Goal: Find specific page/section: Find specific page/section

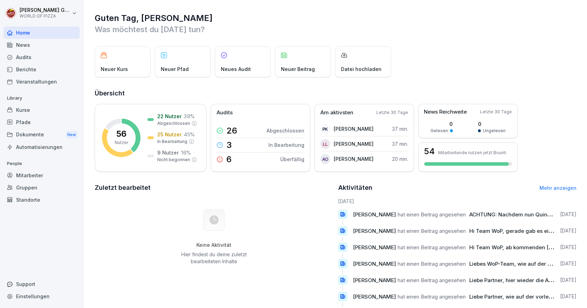
click at [22, 70] on div "Berichte" at bounding box center [41, 69] width 76 height 12
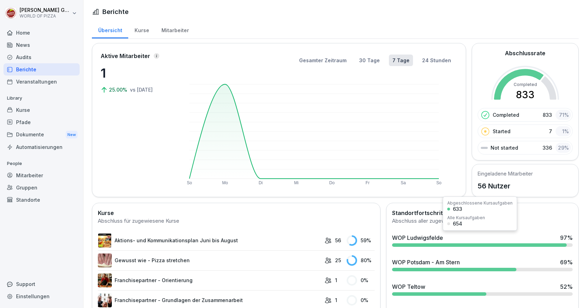
click at [422, 243] on div at bounding box center [479, 244] width 175 height 3
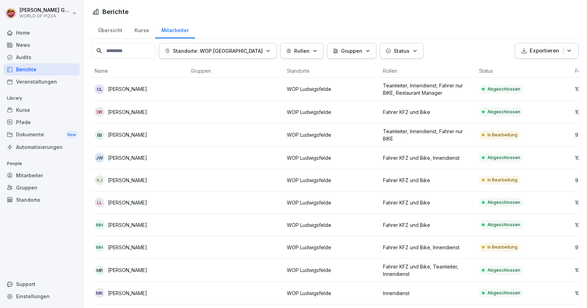
click at [412, 52] on icon "button" at bounding box center [414, 50] width 5 height 5
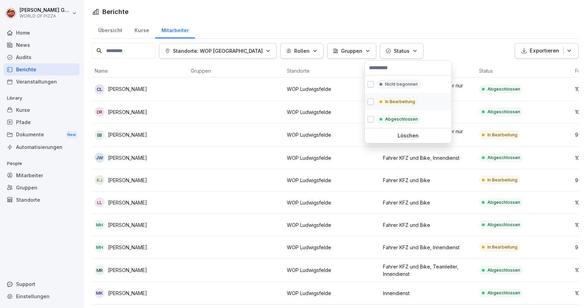
click at [386, 103] on p "In Bearbeitung" at bounding box center [400, 102] width 30 height 6
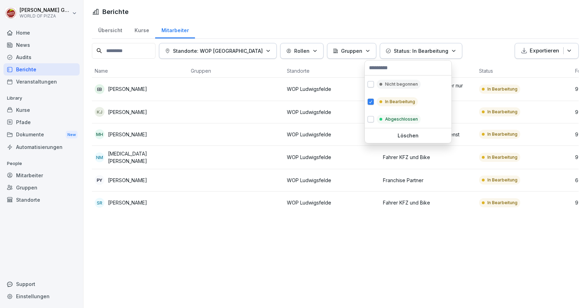
click at [130, 94] on html "[PERSON_NAME] WORLD OF PIZZA Home News Audits Berichte Veranstaltungen Library …" at bounding box center [293, 154] width 587 height 308
